Goal: Task Accomplishment & Management: Use online tool/utility

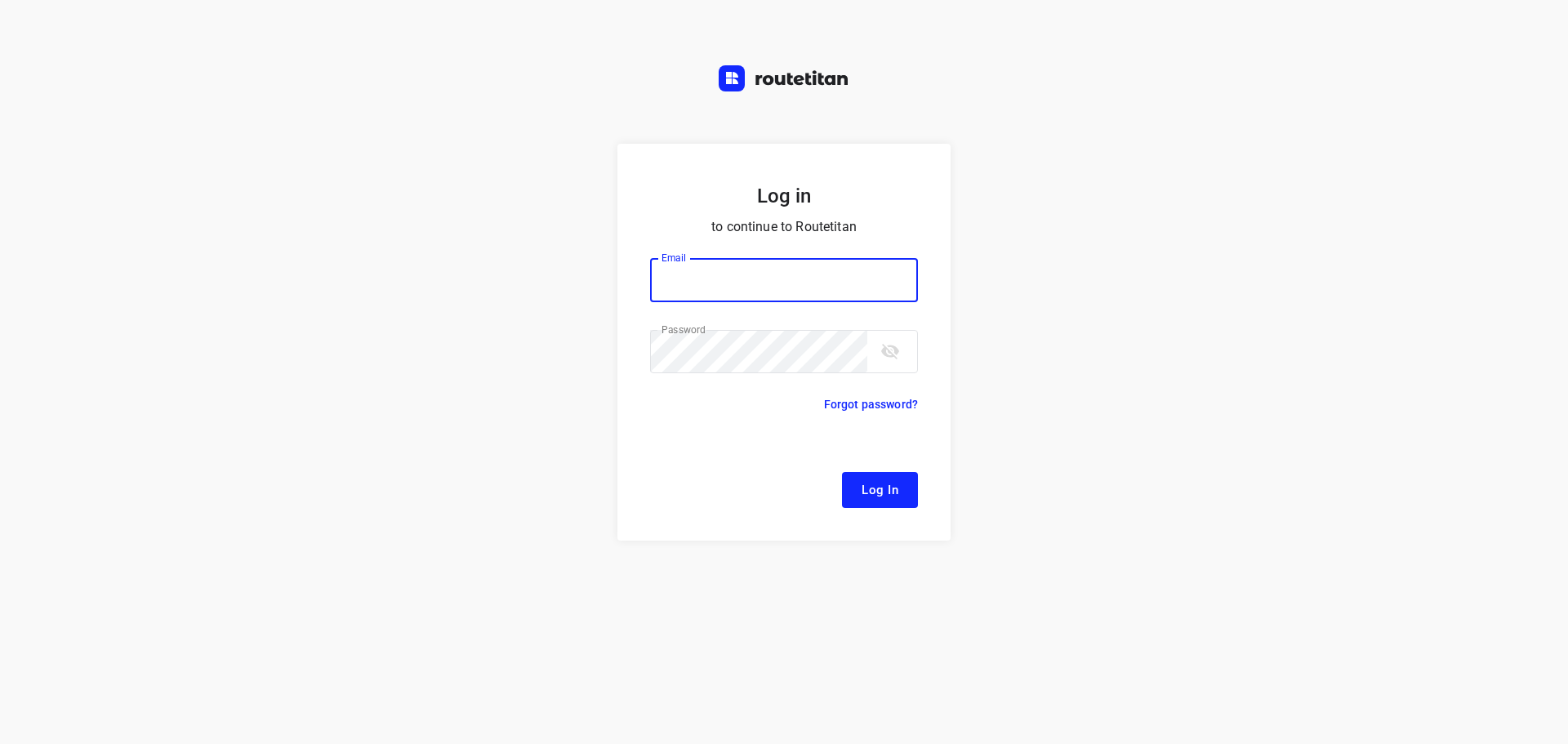
type input "[EMAIL_ADDRESS][DOMAIN_NAME]"
click at [886, 498] on span "Log In" at bounding box center [880, 489] width 37 height 22
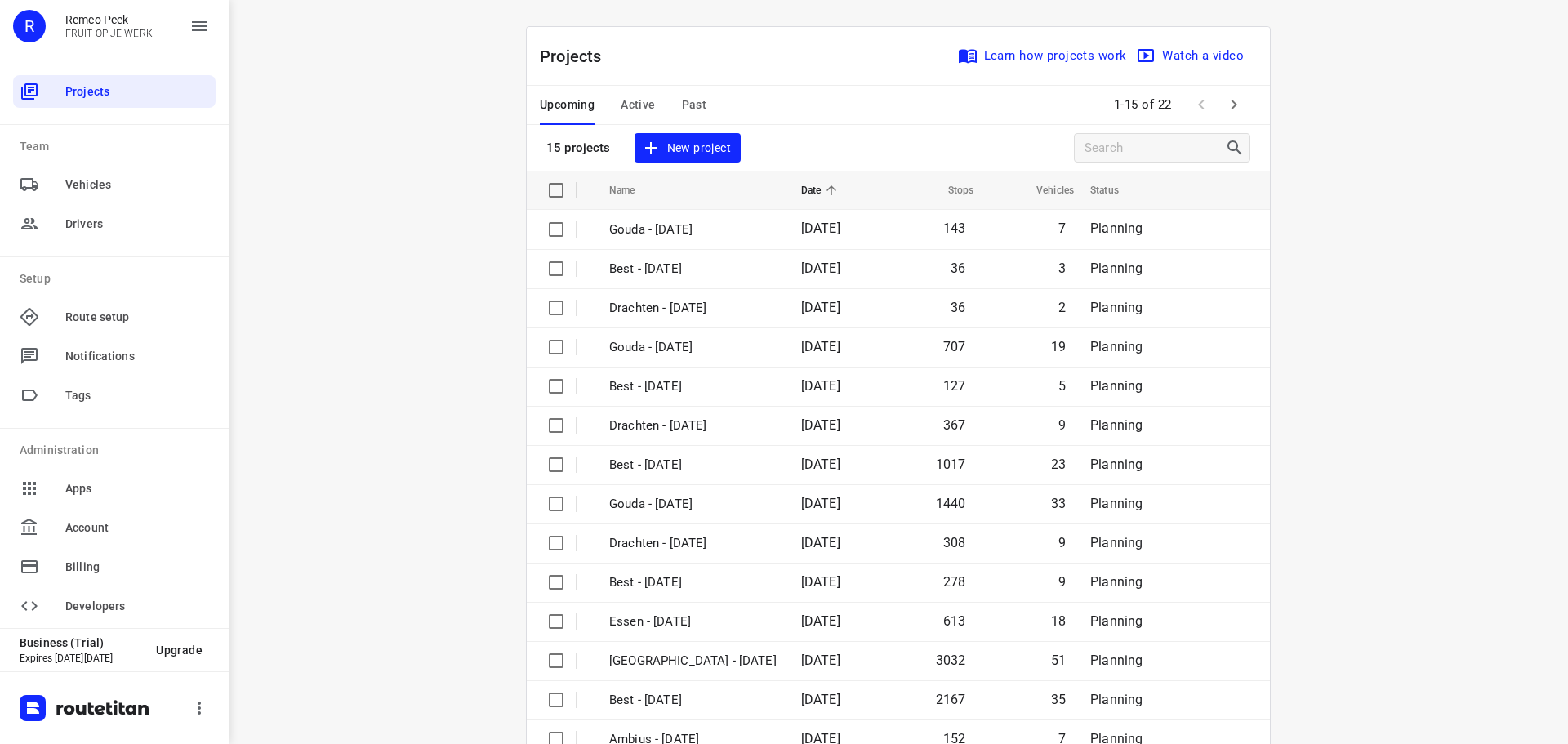
drag, startPoint x: 626, startPoint y: 103, endPoint x: 510, endPoint y: 23, distance: 140.9
click at [627, 103] on span "Active" at bounding box center [638, 105] width 34 height 21
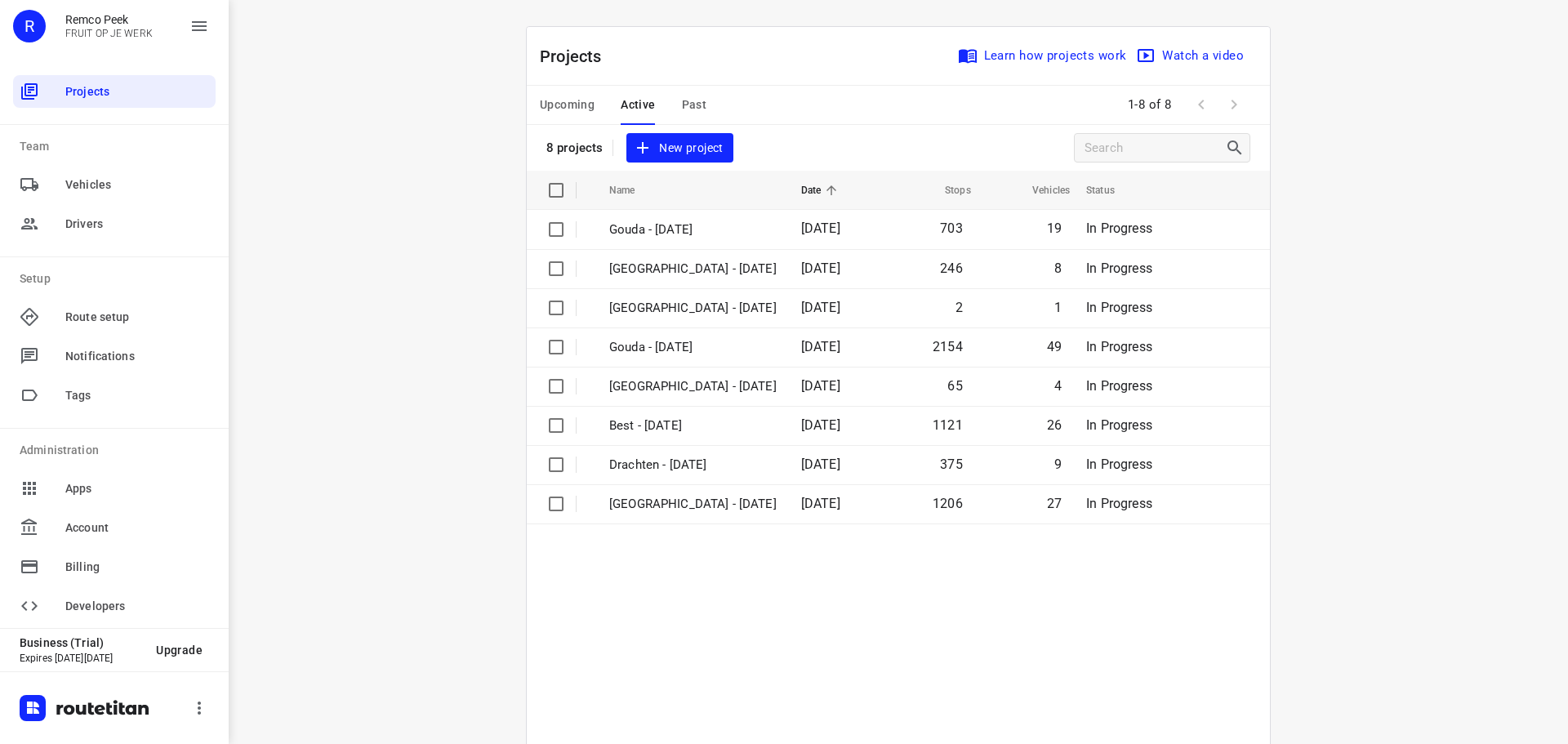
click at [676, 580] on table "Name Date Stops Vehicles Status Gouda - [DATE] 703 19 In Progress [GEOGRAPHIC_D…" at bounding box center [898, 503] width 743 height 666
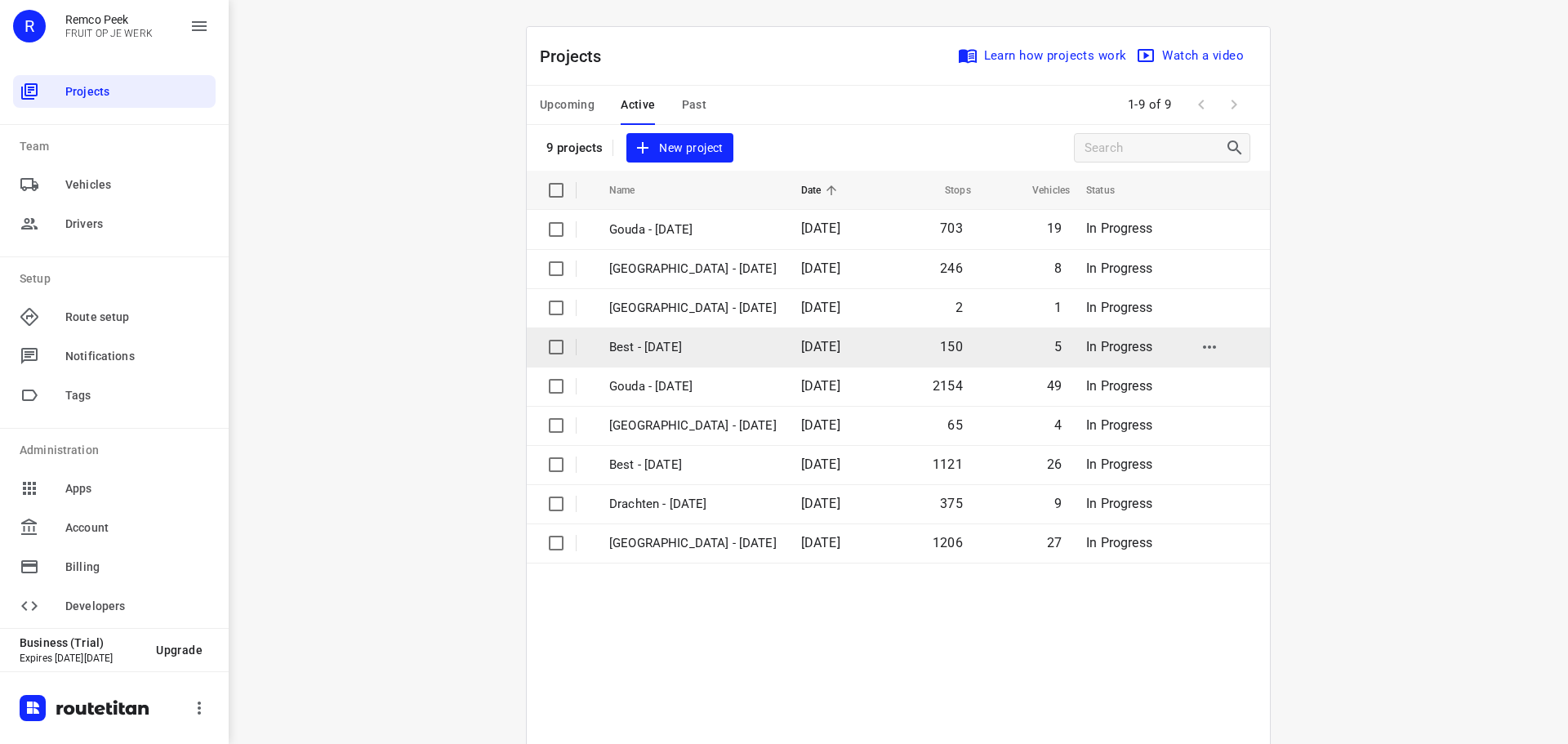
click at [676, 352] on p "Best - [DATE]" at bounding box center [692, 347] width 167 height 19
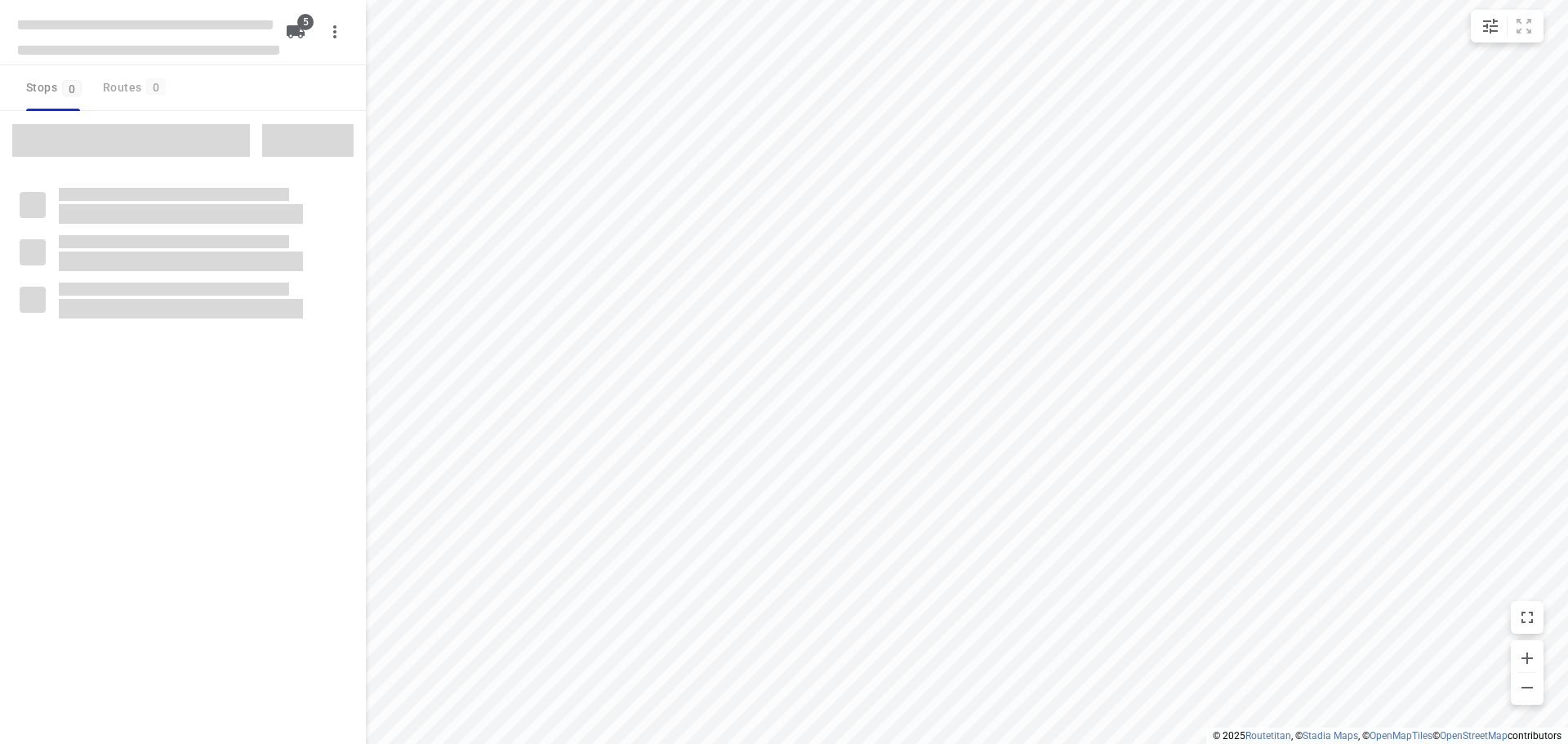
checkbox input "true"
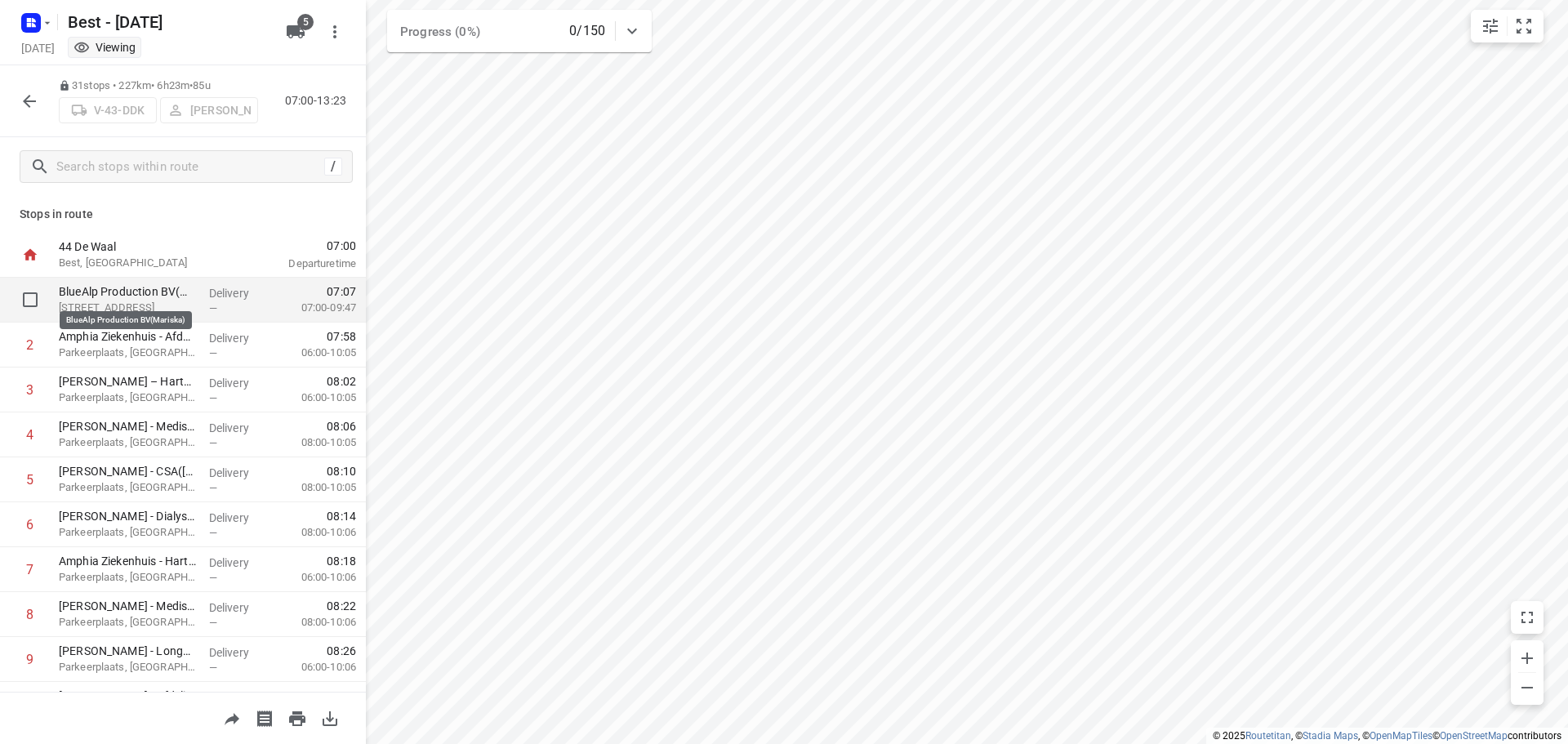
click at [150, 287] on p "BlueAlp Production BV(Mariska)" at bounding box center [127, 291] width 137 height 17
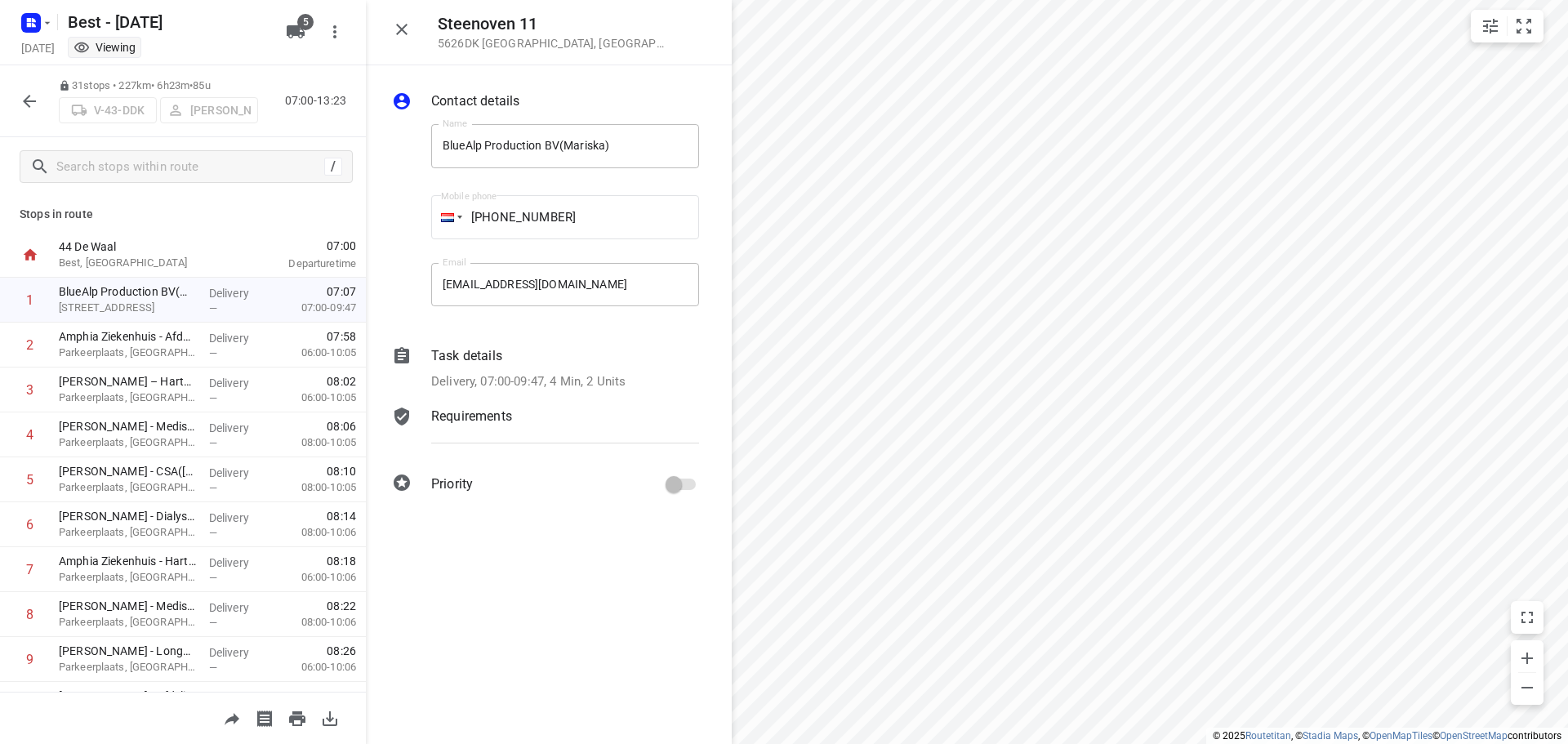
click at [479, 367] on div "Task details Delivery, 07:00-09:47, 4 Min, 2 Units" at bounding box center [565, 368] width 274 height 52
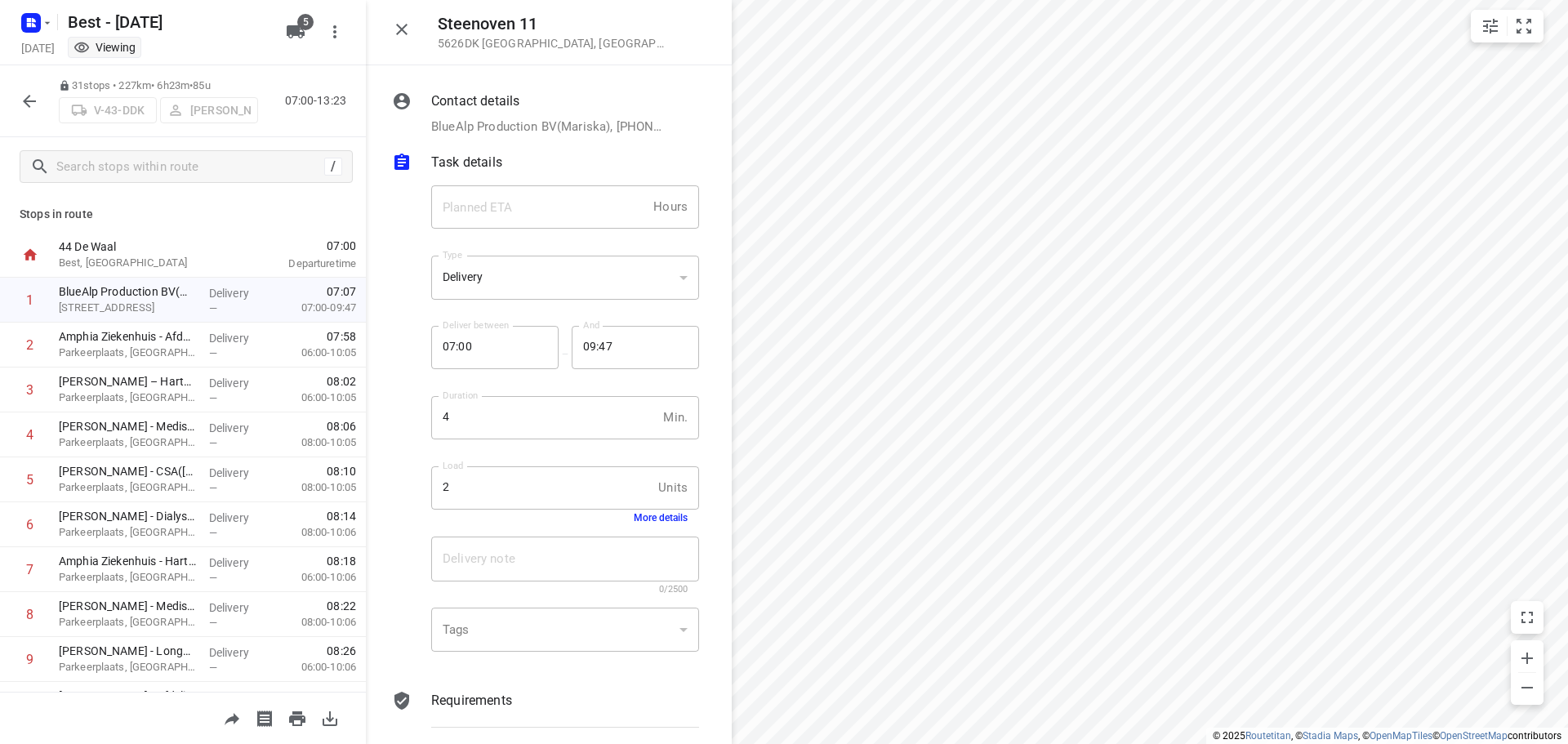
click at [634, 522] on button "More details" at bounding box center [660, 518] width 54 height 12
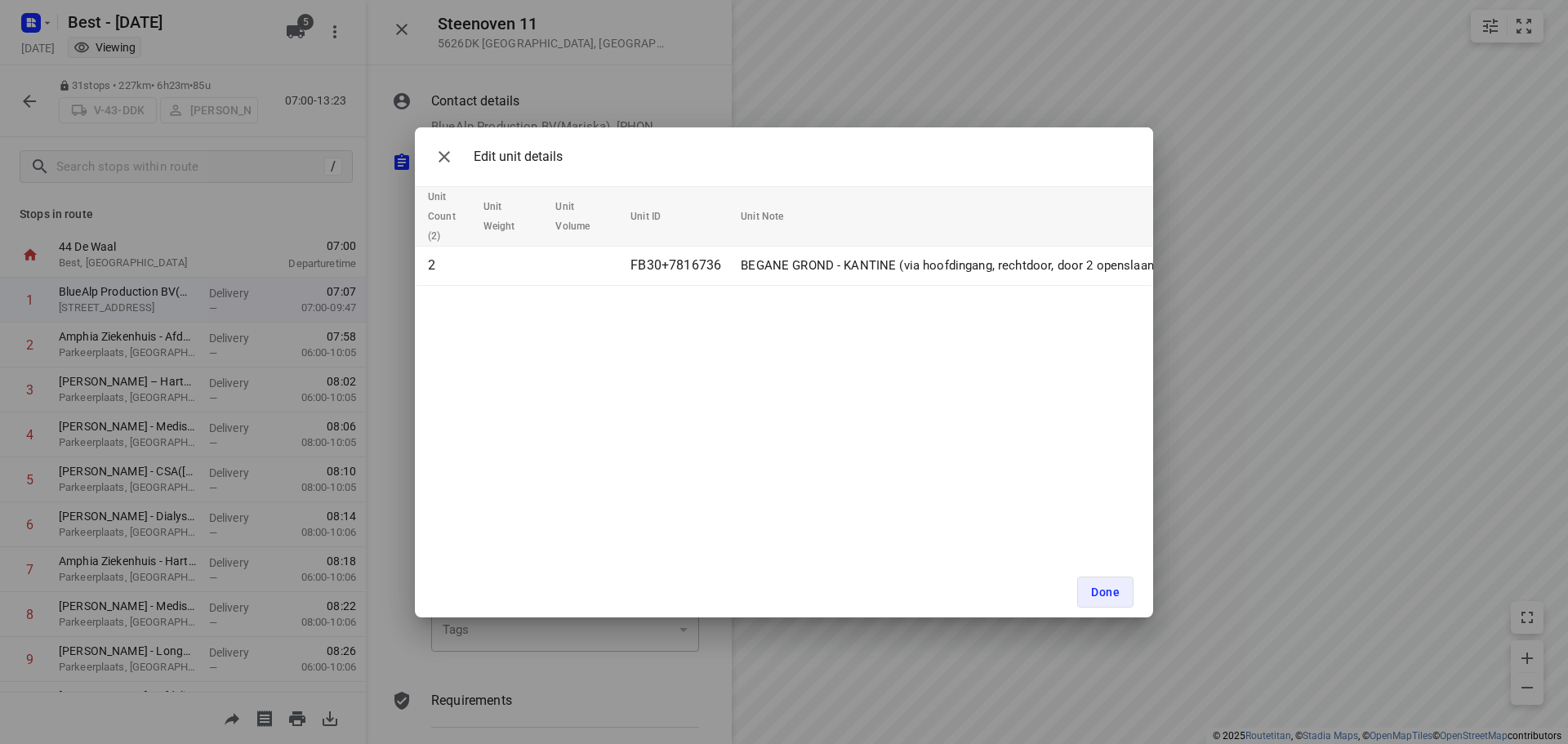
click at [428, 150] on div "Edit unit details" at bounding box center [496, 156] width 135 height 32
click at [435, 153] on icon "button" at bounding box center [445, 157] width 20 height 20
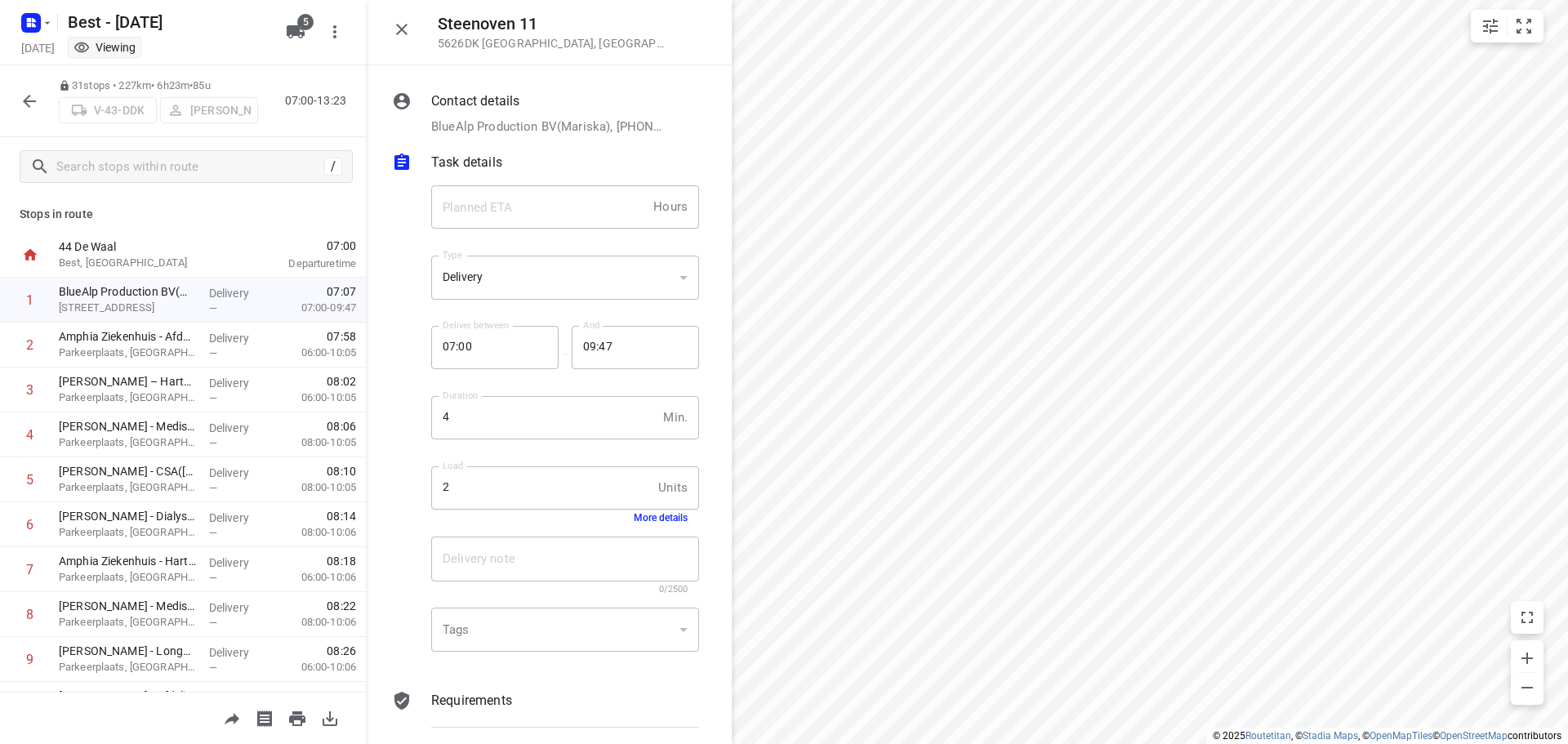
click at [24, 96] on icon "button" at bounding box center [29, 101] width 20 height 20
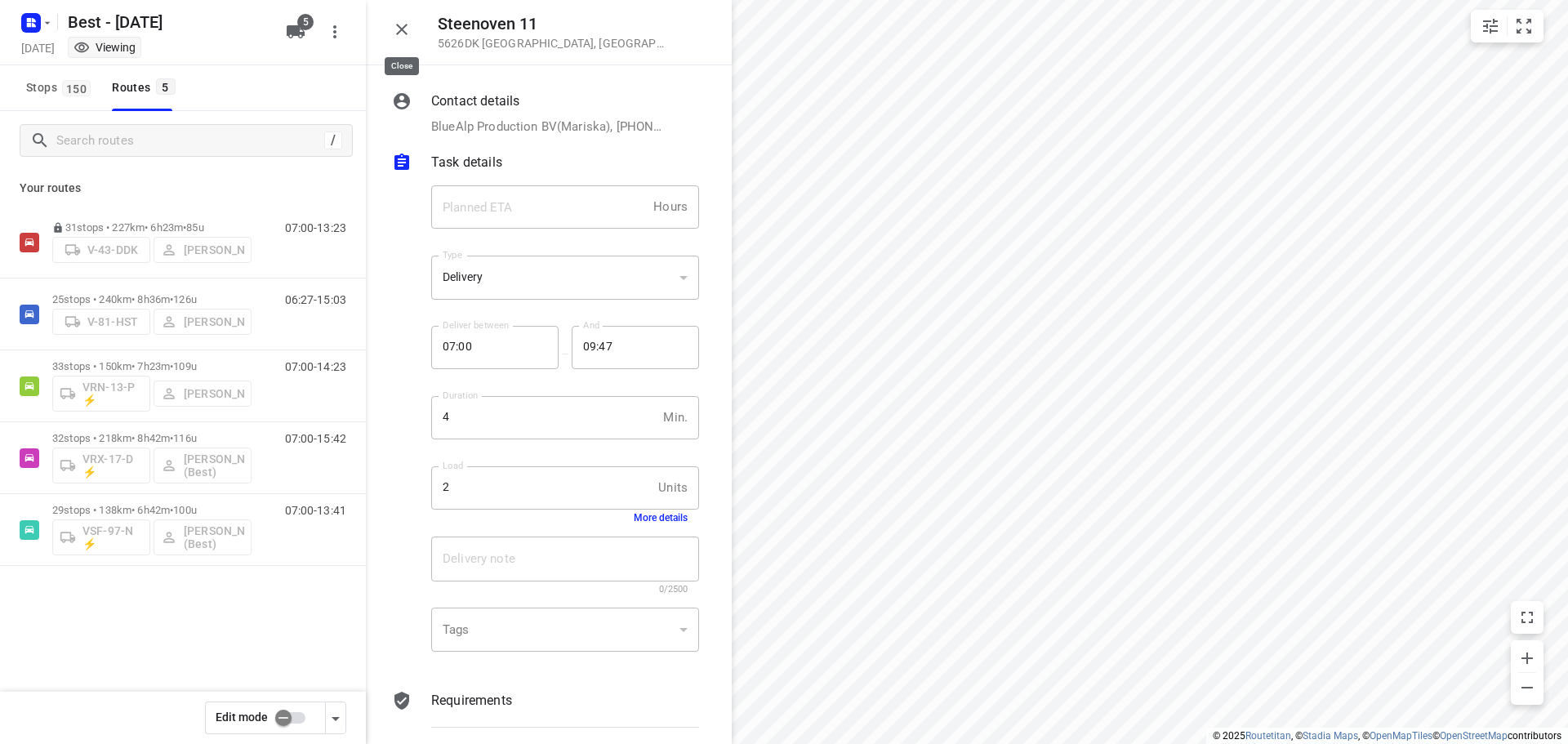
click at [394, 27] on icon "button" at bounding box center [402, 29] width 20 height 20
